Goal: Task Accomplishment & Management: Complete application form

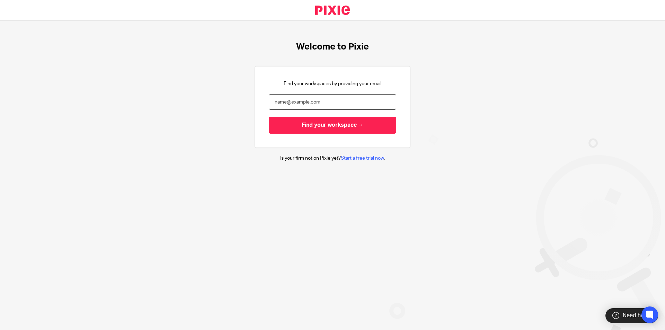
click at [304, 103] on input "email" at bounding box center [332, 102] width 127 height 16
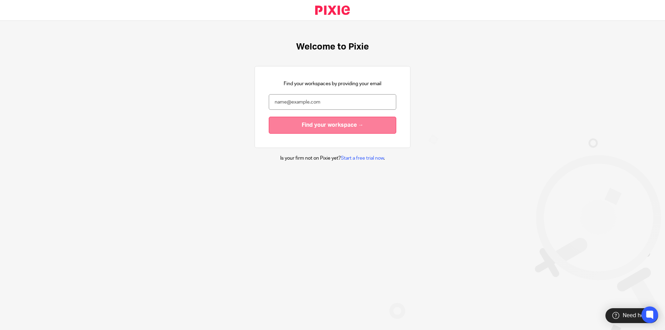
click at [319, 127] on input "Find your workspace →" at bounding box center [332, 125] width 127 height 17
type input "[PERSON_NAME][EMAIL_ADDRESS][DOMAIN_NAME]"
click at [318, 126] on input "Find your workspace →" at bounding box center [332, 125] width 127 height 17
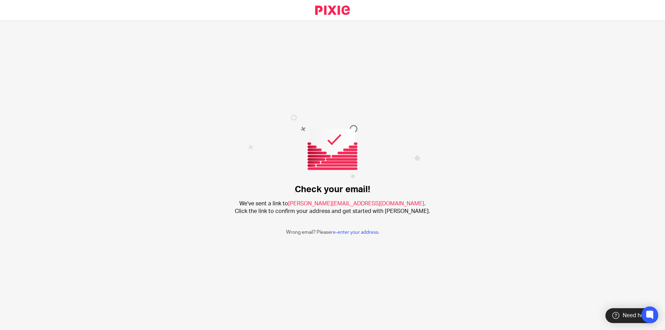
click at [349, 235] on p "Wrong email? Please re-enter your address ." at bounding box center [332, 232] width 93 height 7
